Goal: Information Seeking & Learning: Find specific fact

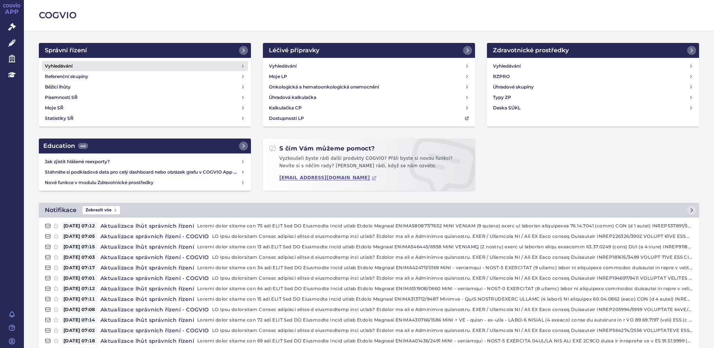
click at [68, 66] on h4 "Vyhledávání" at bounding box center [59, 65] width 28 height 7
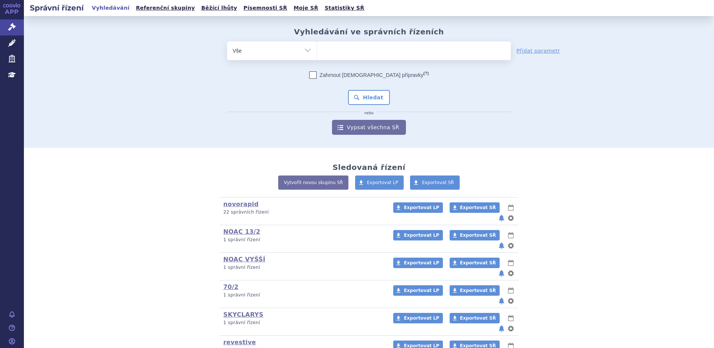
click at [369, 43] on ul at bounding box center [414, 49] width 194 height 16
click at [317, 43] on select at bounding box center [317, 50] width 0 height 19
type input "fi"
type input "fils"
type input "filsu"
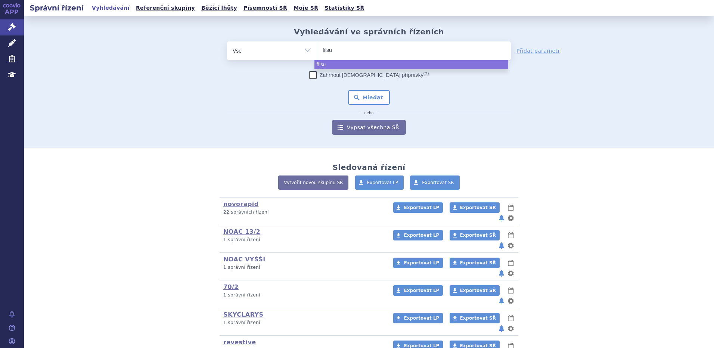
type input "filsuv"
type input "filsuvez"
select select "filsuvez"
click at [372, 102] on button "Hledat" at bounding box center [369, 97] width 42 height 15
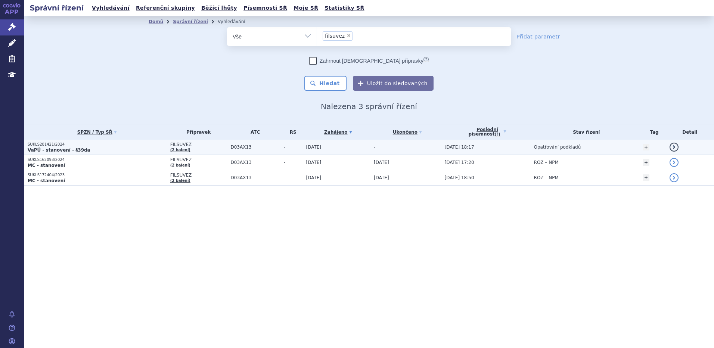
click at [53, 147] on strong "VaPÚ - stanovení - §39da" at bounding box center [59, 149] width 63 height 5
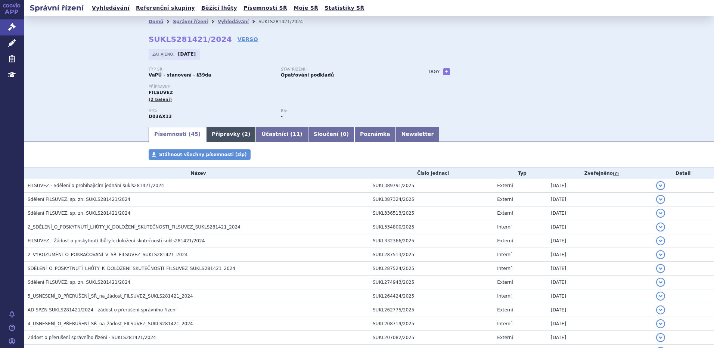
click at [224, 138] on link "Přípravky ( 2 )" at bounding box center [231, 134] width 50 height 15
